Goal: Find contact information: Find contact information

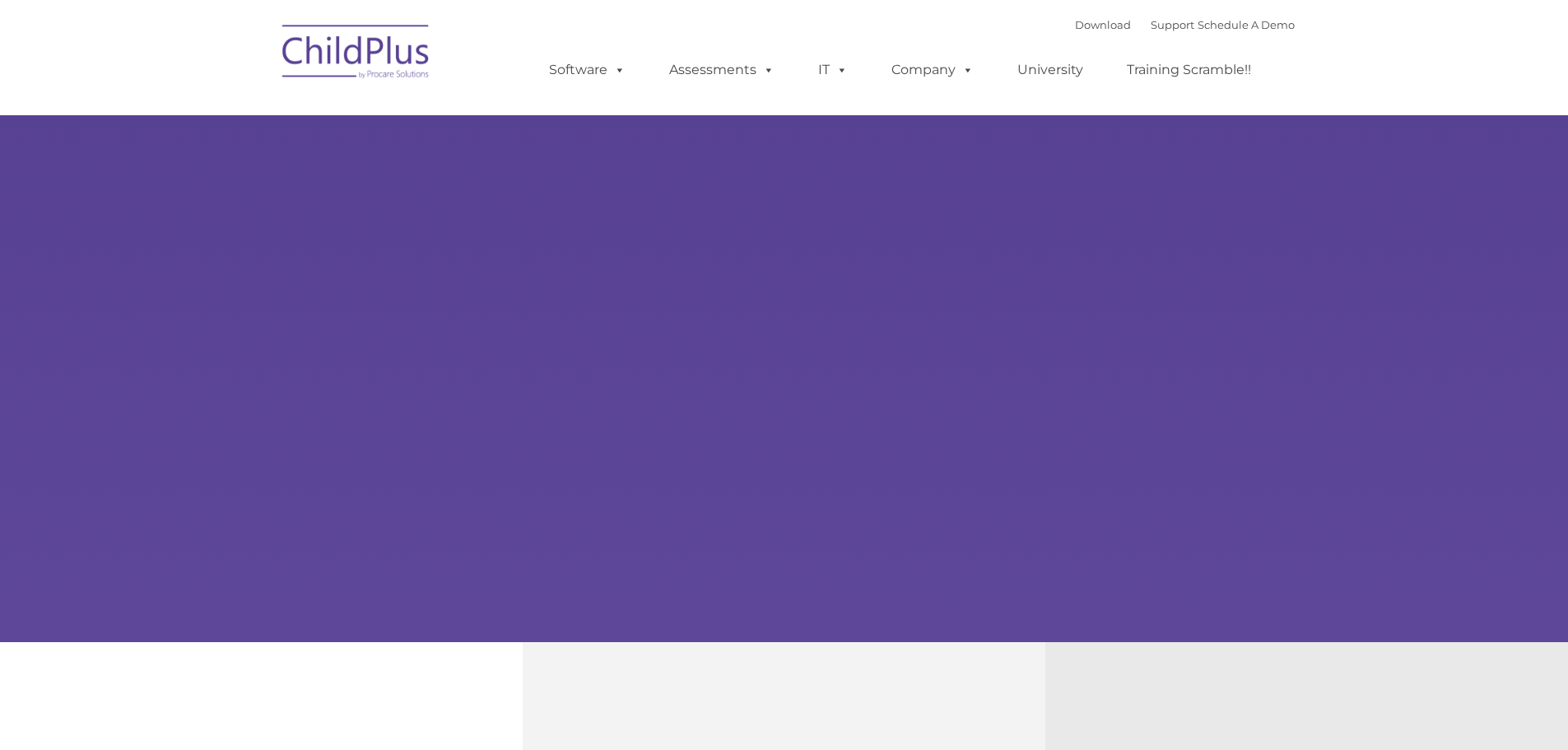
type input ""
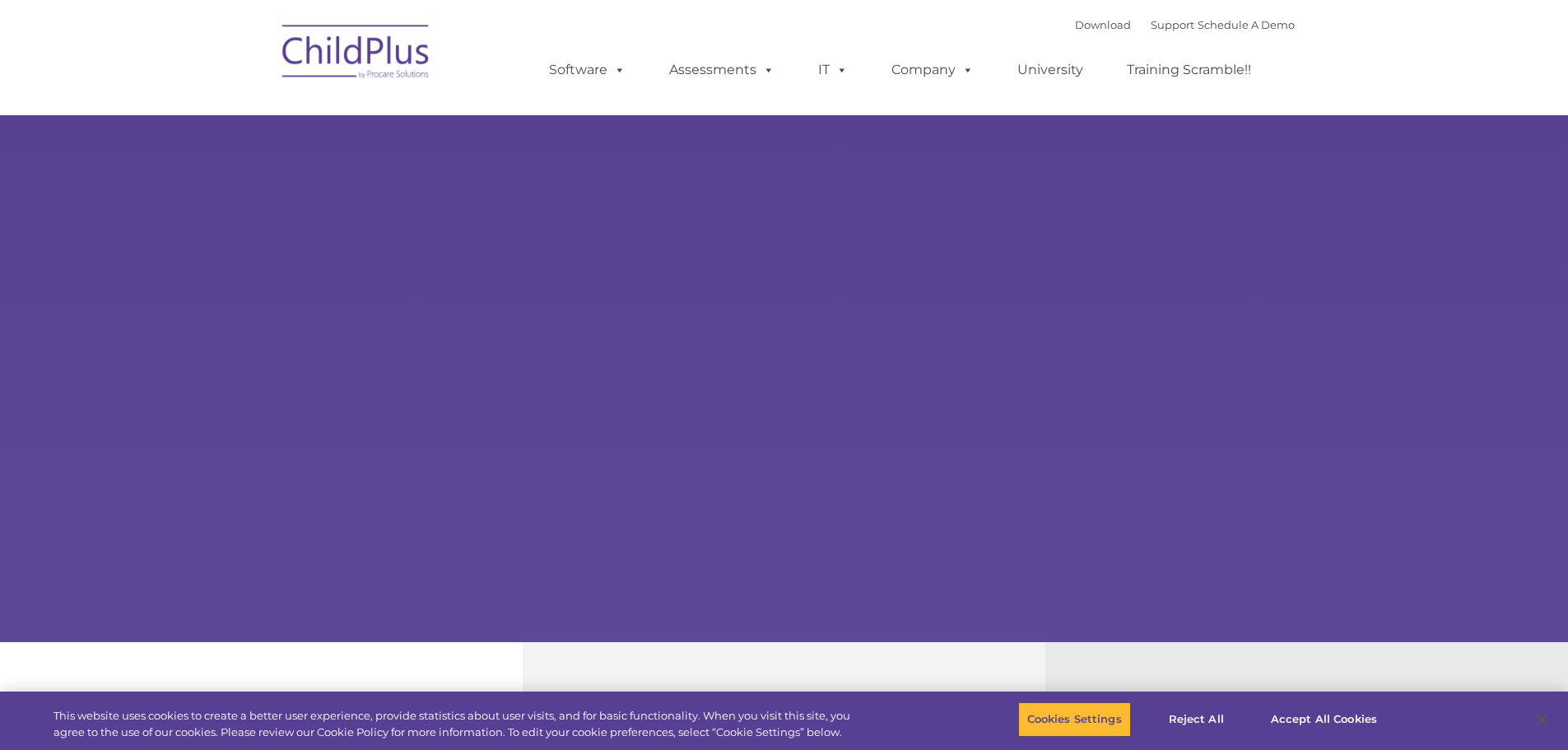
select select "MEDIUM"
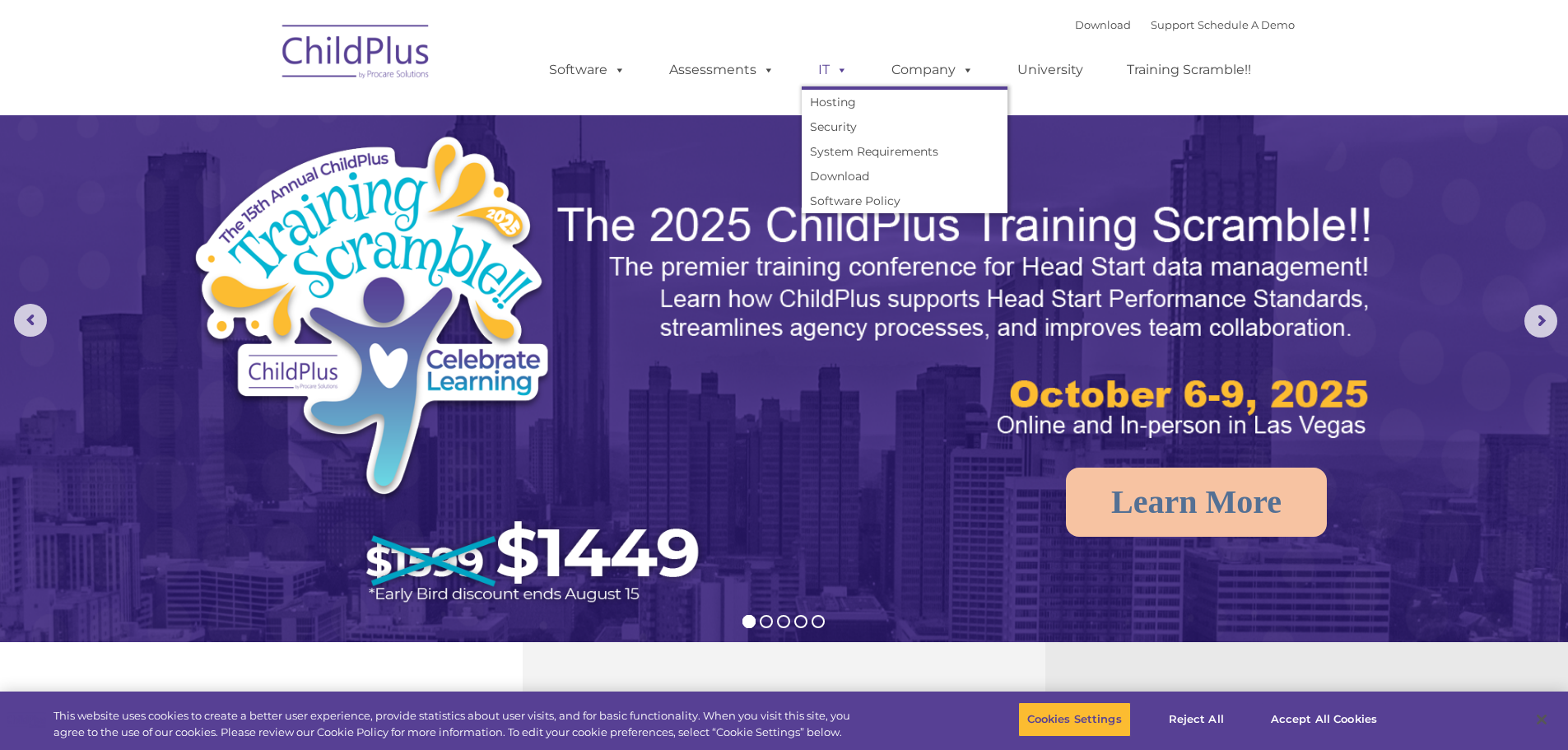
click at [823, 63] on link "IT" at bounding box center [832, 70] width 62 height 33
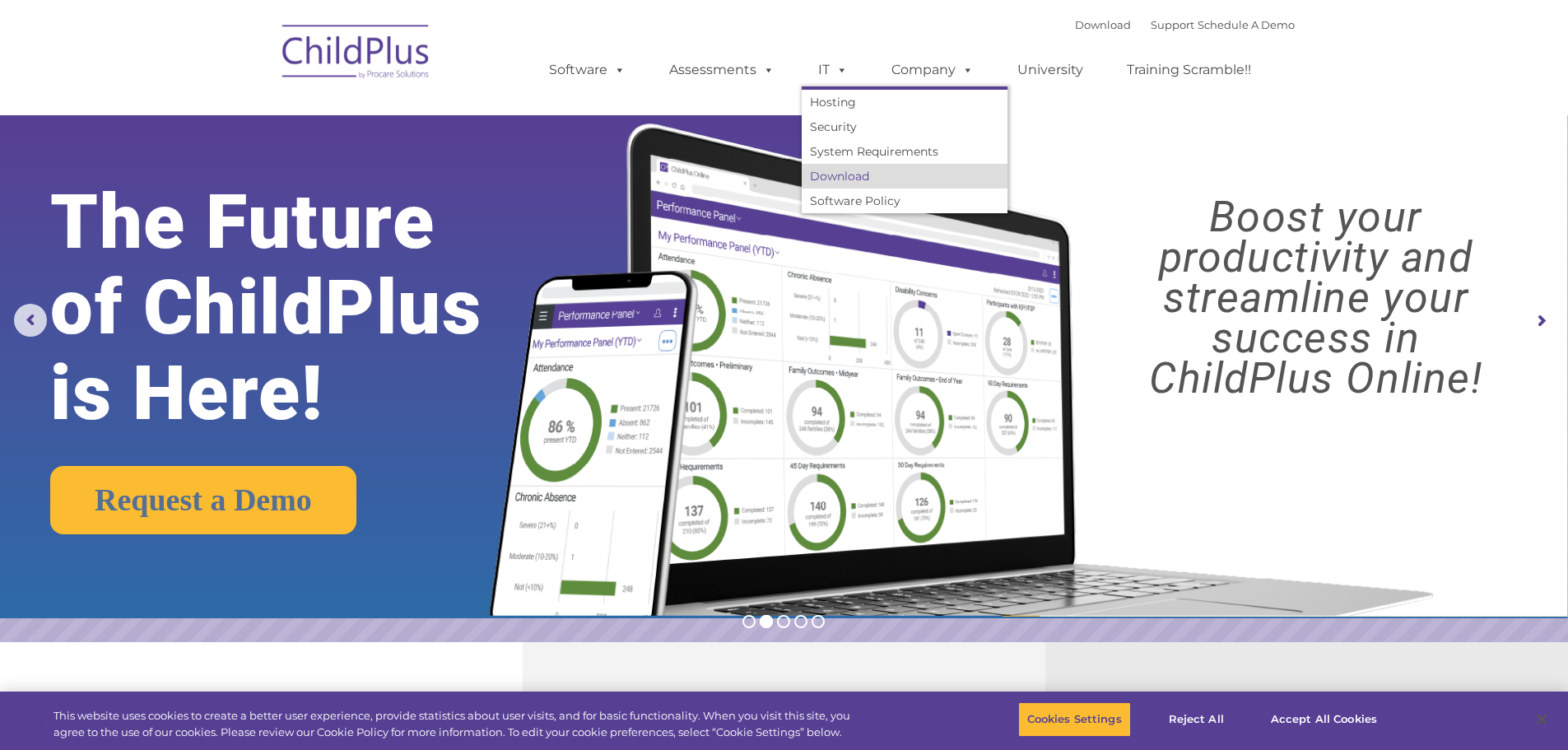
click at [862, 175] on link "Download" at bounding box center [904, 176] width 206 height 25
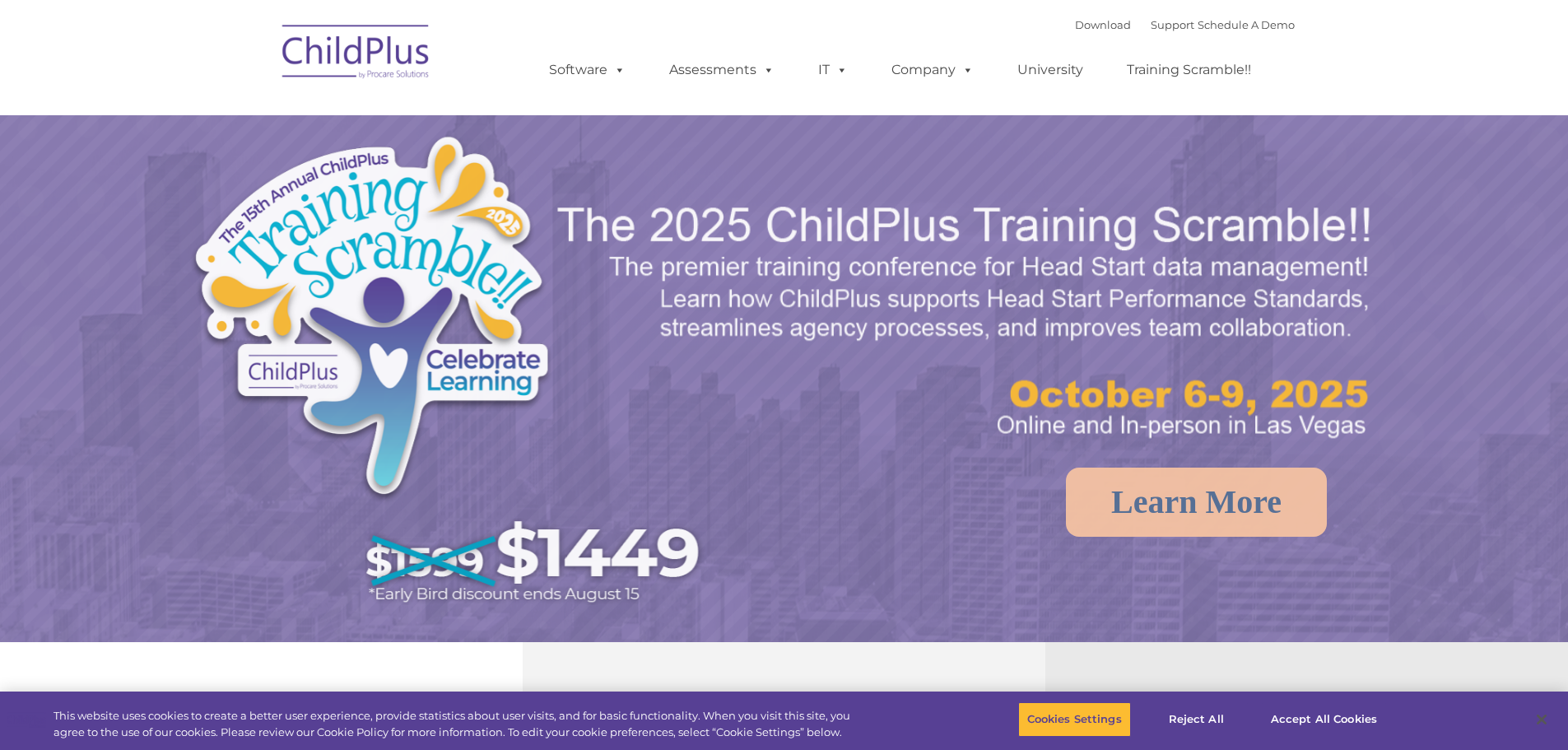
select select "MEDIUM"
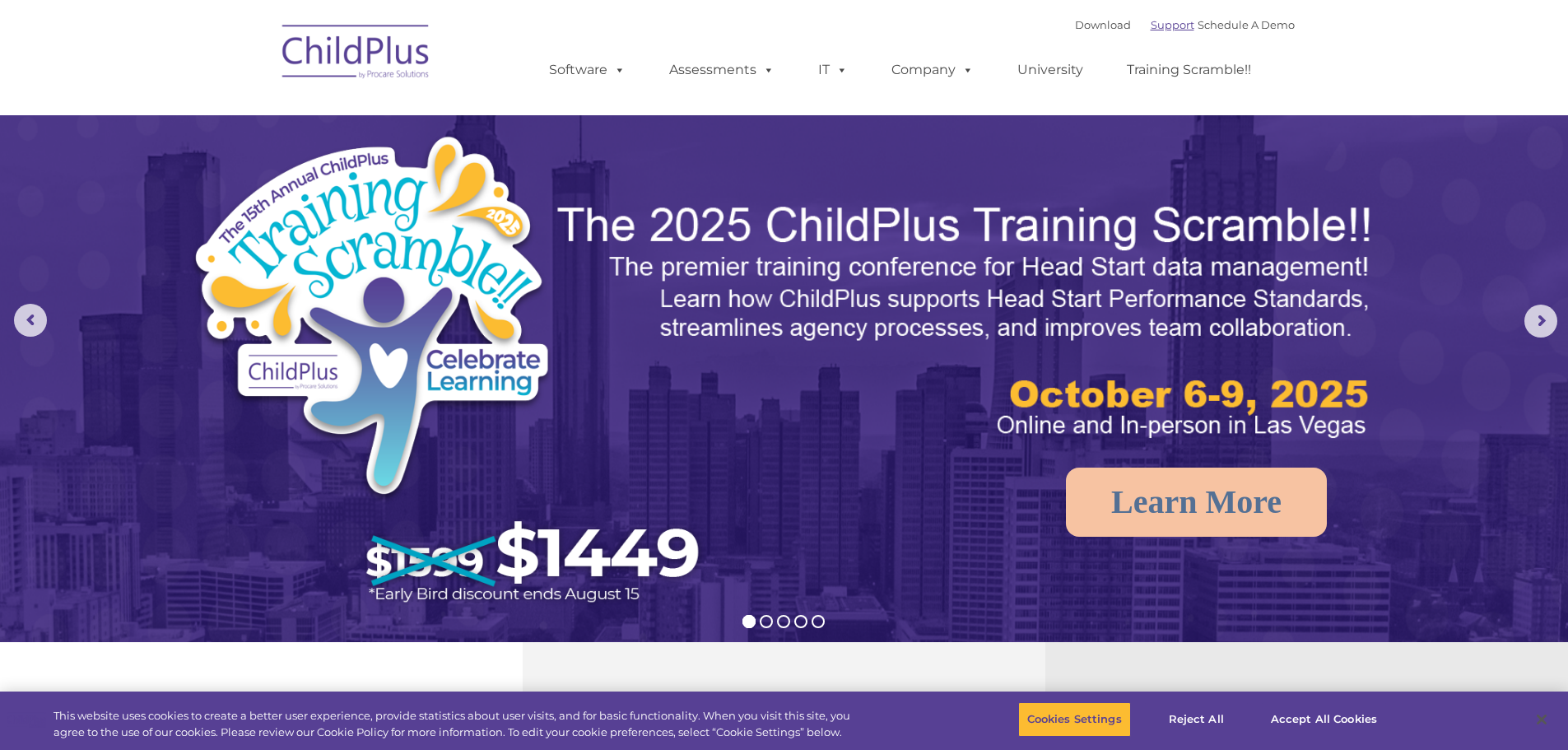
click at [1151, 26] on link "Support" at bounding box center [1172, 25] width 44 height 13
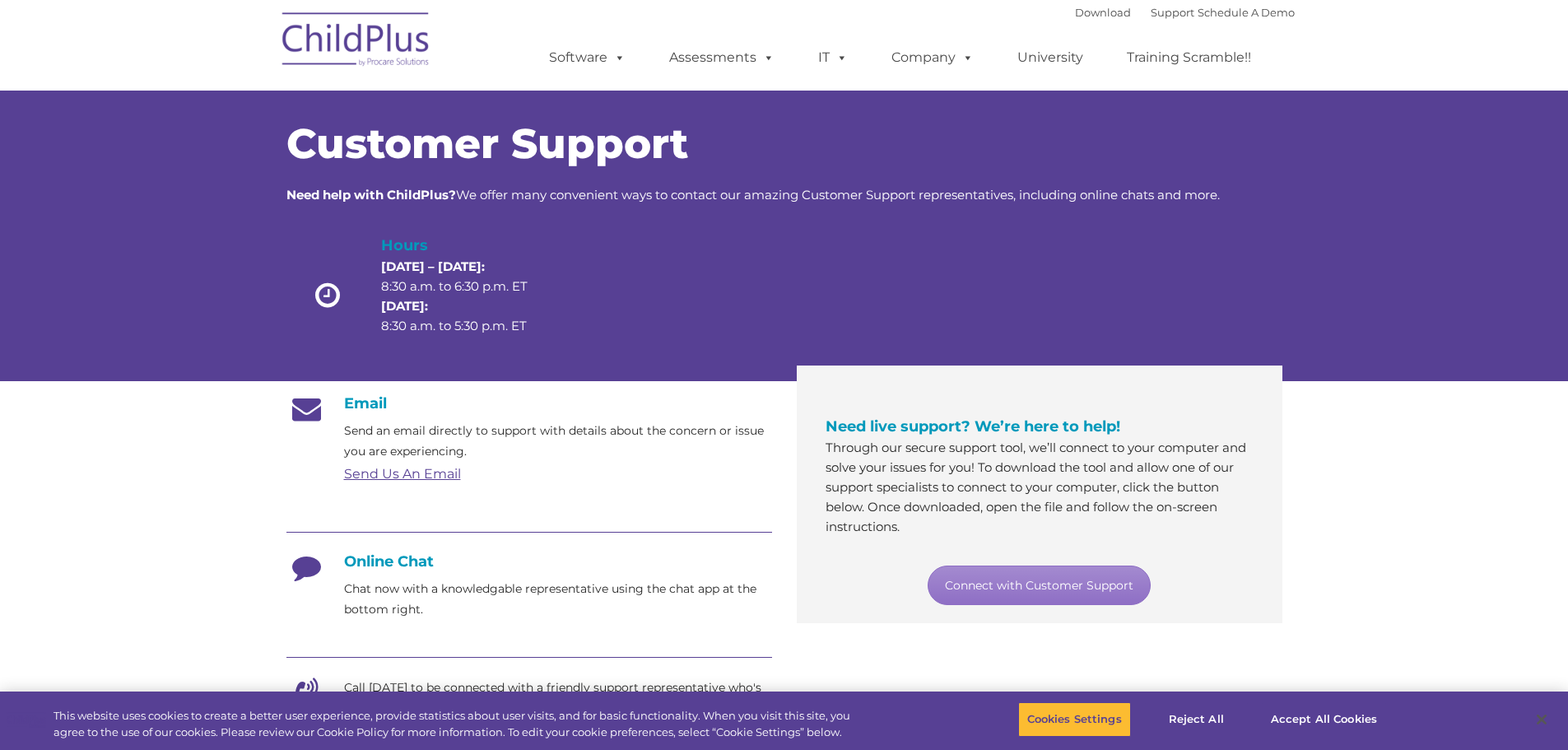
click at [391, 473] on link "Send Us An Email" at bounding box center [402, 473] width 117 height 16
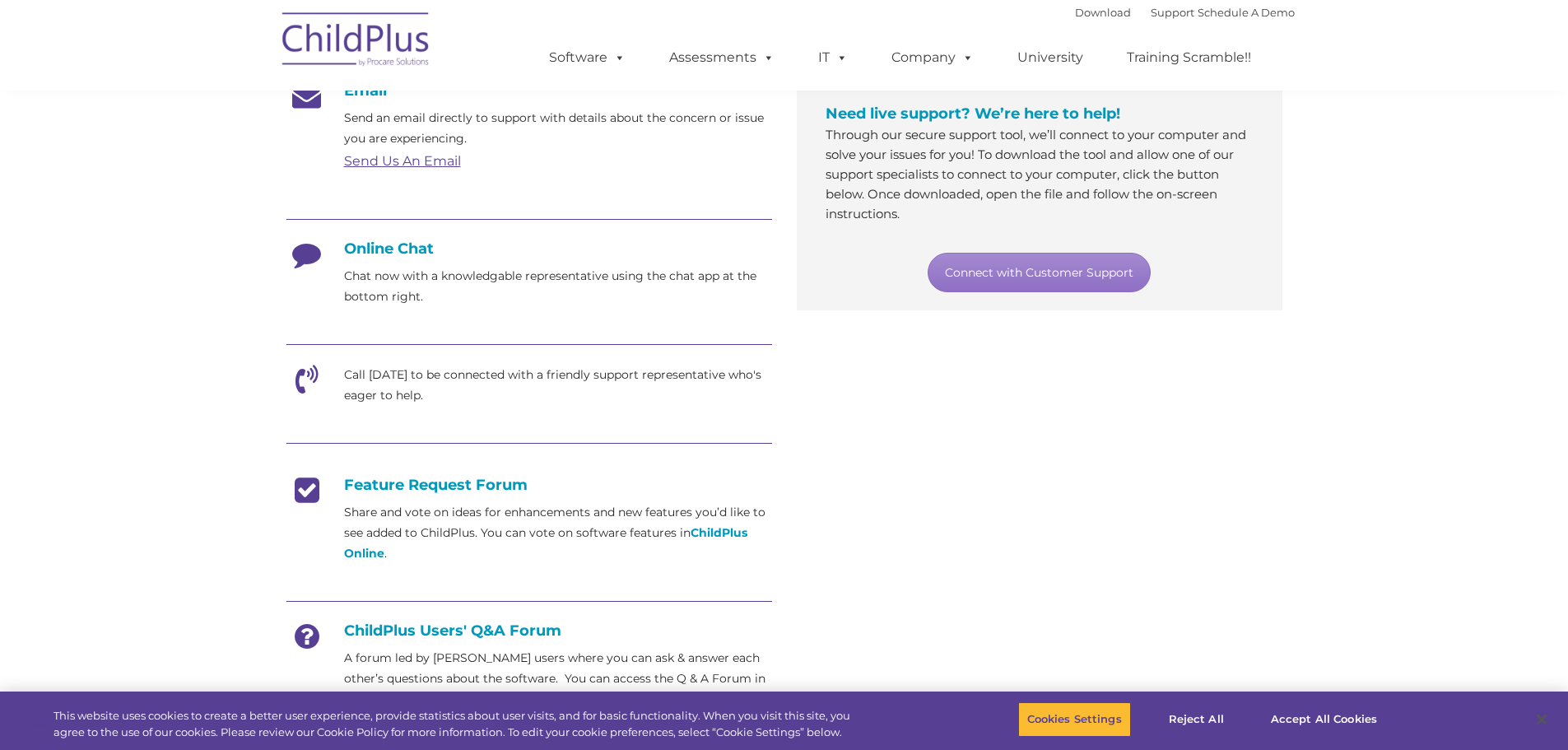
scroll to position [313, 0]
click at [292, 380] on icon at bounding box center [306, 384] width 41 height 41
click at [334, 377] on div "Call [DATE] to be connected with a friendly support representative who's eager …" at bounding box center [528, 384] width 486 height 41
click at [1054, 270] on link "Connect with Customer Support" at bounding box center [1039, 271] width 223 height 39
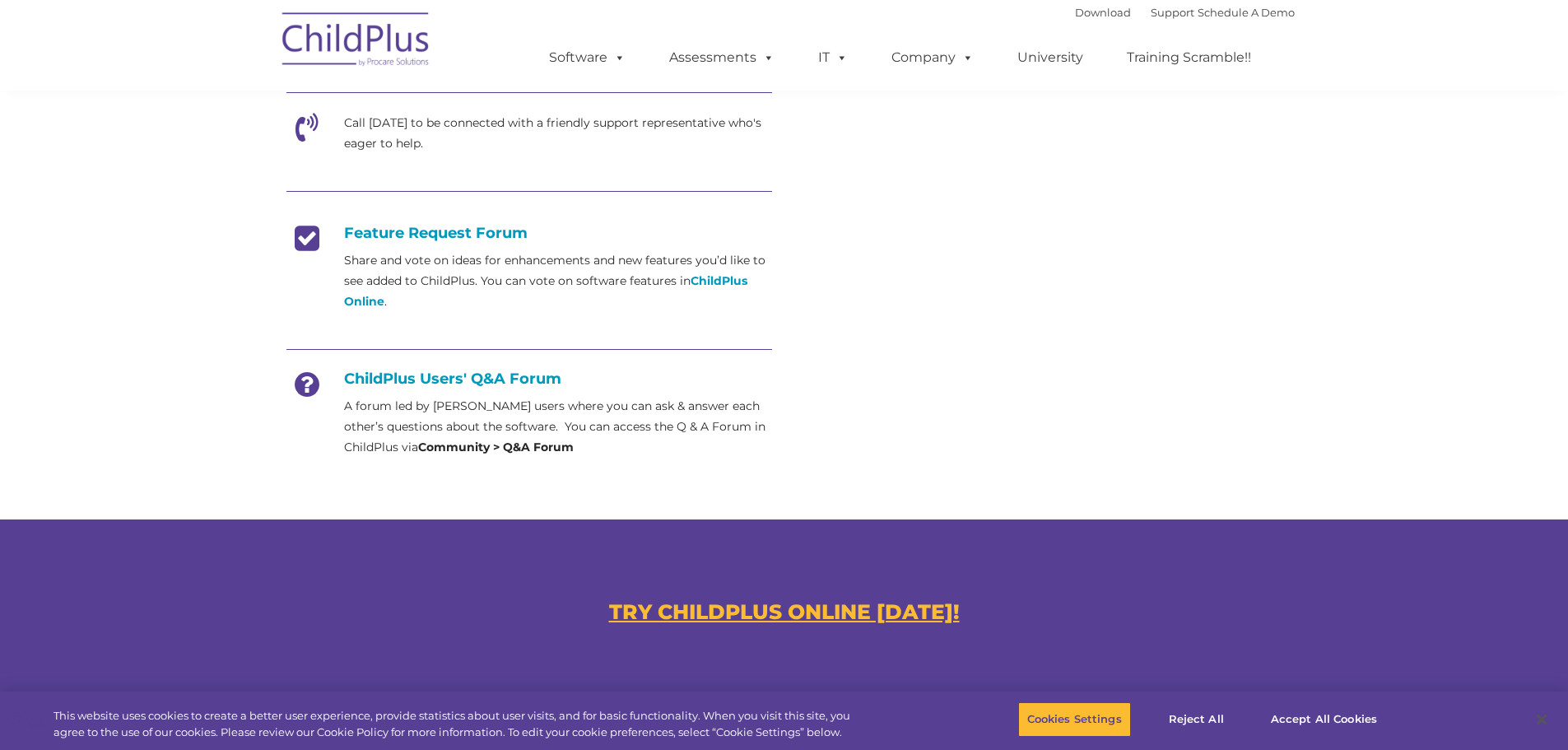
scroll to position [0, 0]
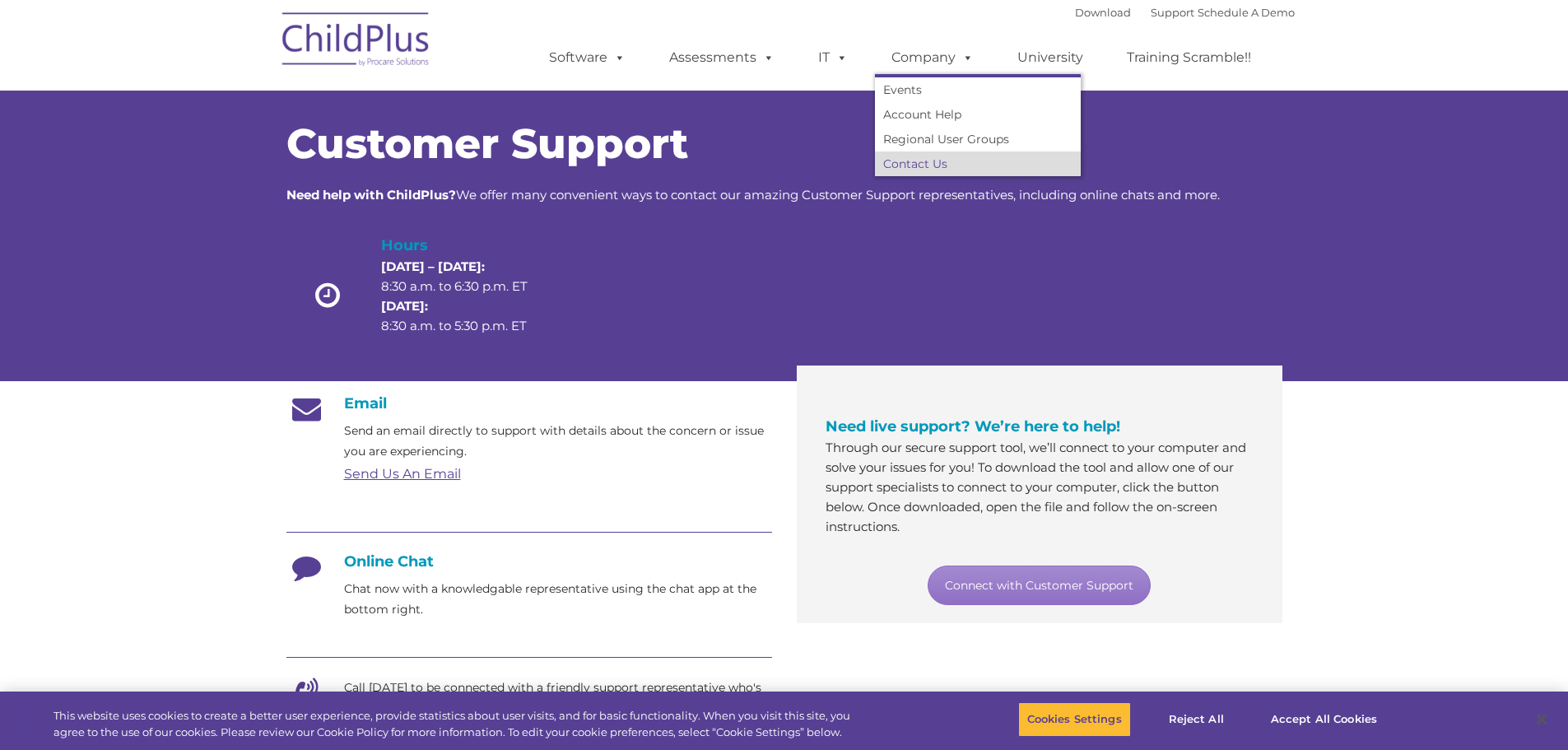
click at [928, 166] on link "Contact Us" at bounding box center [977, 164] width 206 height 25
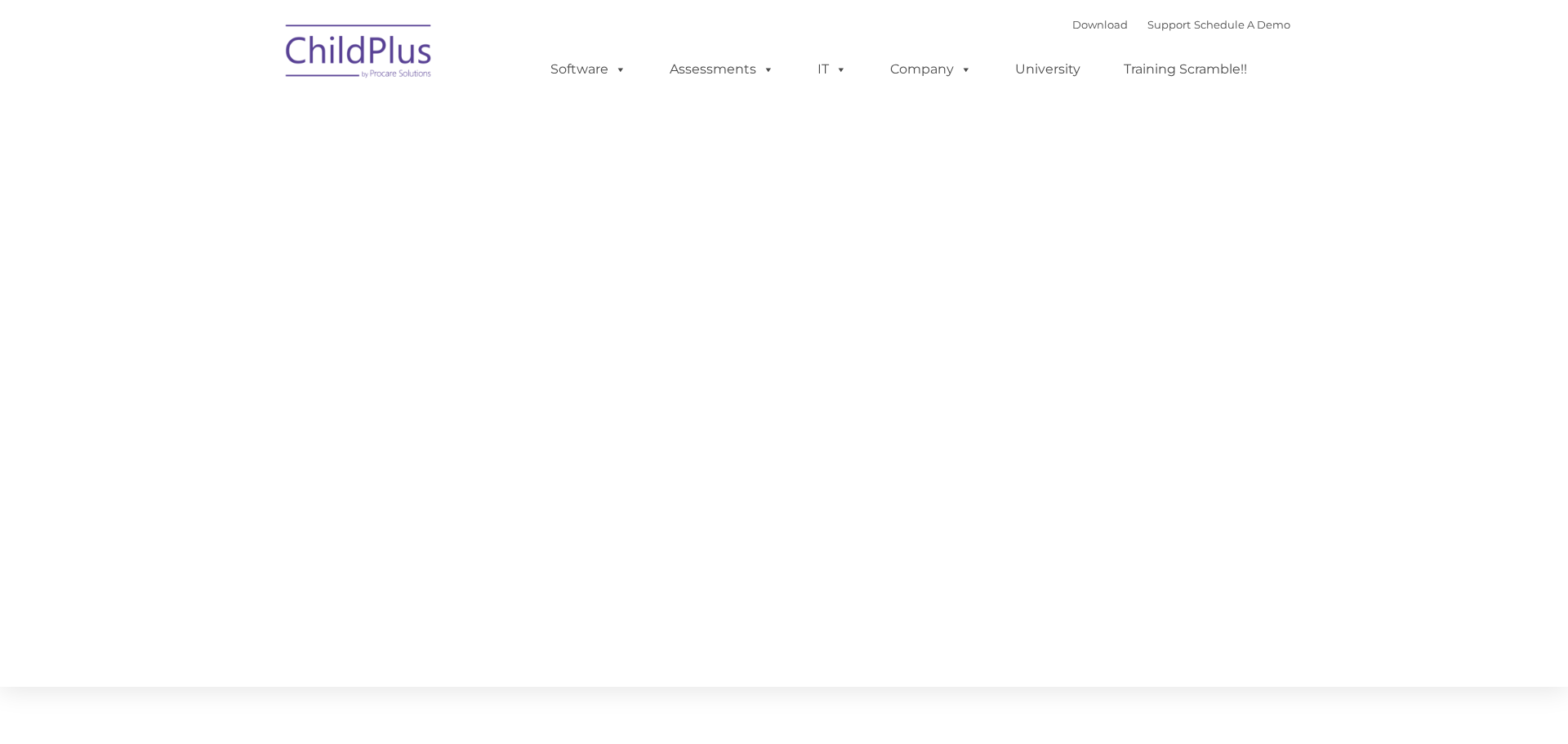
type input ""
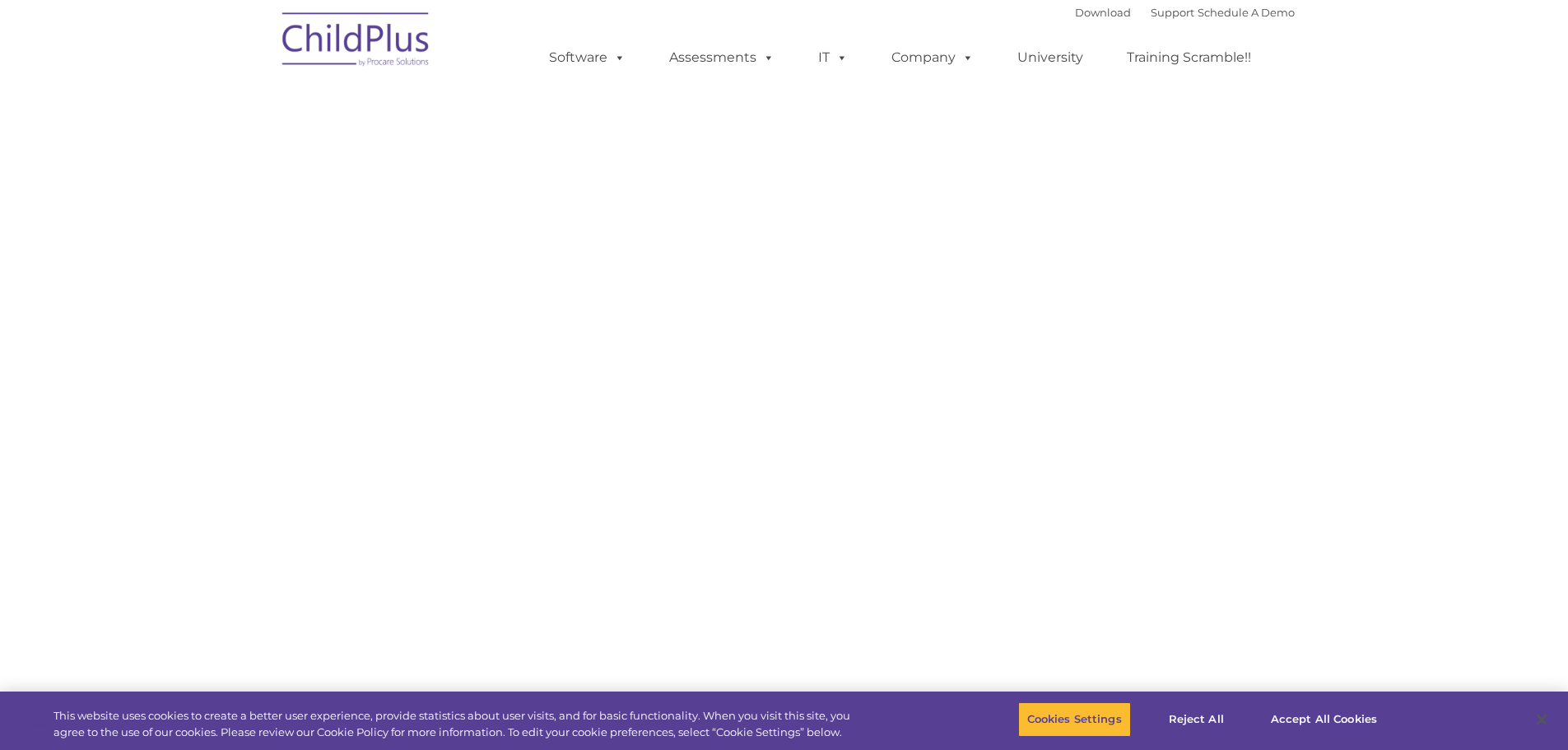
select select "MEDIUM"
